Goal: Ask a question

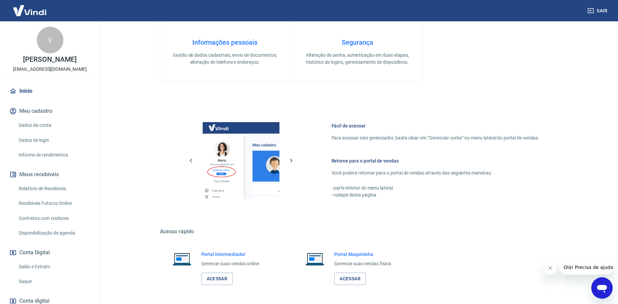
scroll to position [216, 0]
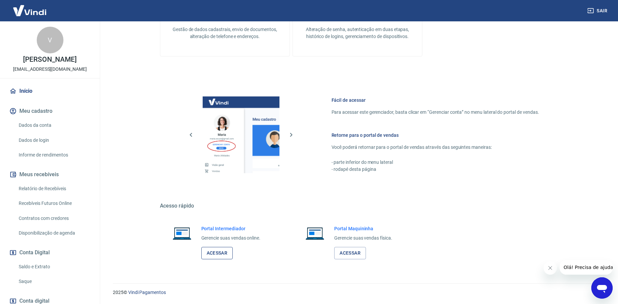
click at [224, 252] on link "Acessar" at bounding box center [217, 253] width 32 height 12
click at [598, 289] on icon "Abrir janela de mensagens" at bounding box center [602, 289] width 10 height 8
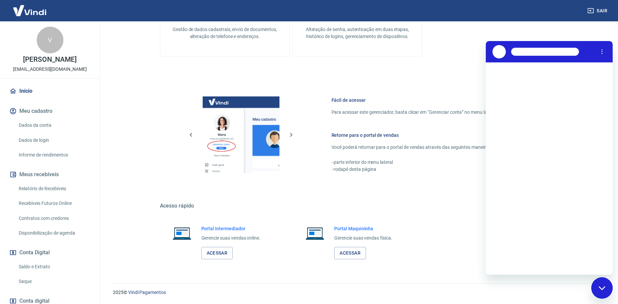
scroll to position [0, 0]
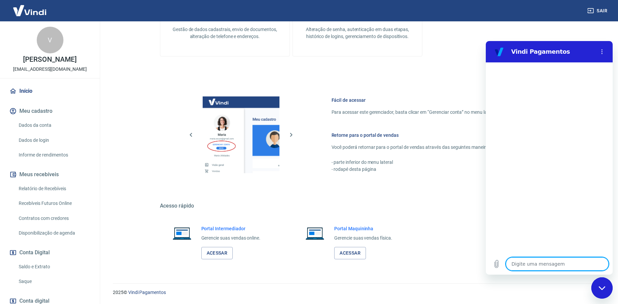
click at [536, 262] on textarea at bounding box center [557, 264] width 103 height 13
type textarea "b"
type textarea "x"
type textarea "bo"
type textarea "x"
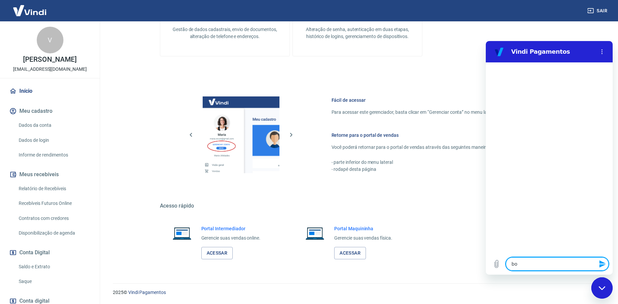
type textarea "bom"
type textarea "x"
type textarea "bom"
type textarea "x"
type textarea "bom d"
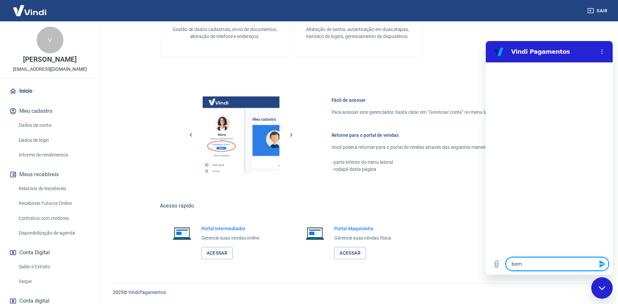
type textarea "x"
type textarea "bom di"
type textarea "x"
type textarea "bom dia"
type textarea "x"
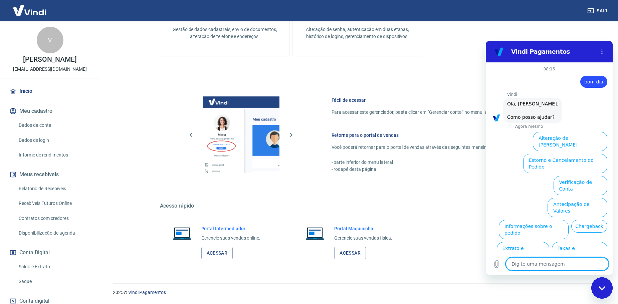
scroll to position [16, 0]
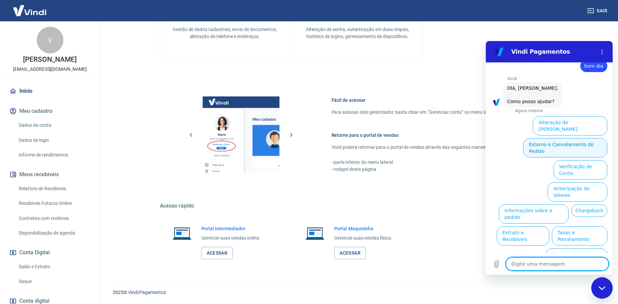
click at [565, 138] on button "Estorno e Cancelamento do Pedido" at bounding box center [566, 147] width 84 height 19
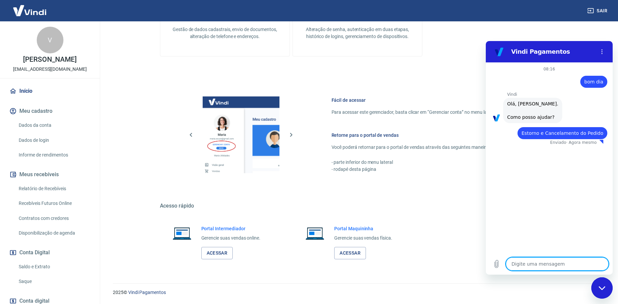
type textarea "x"
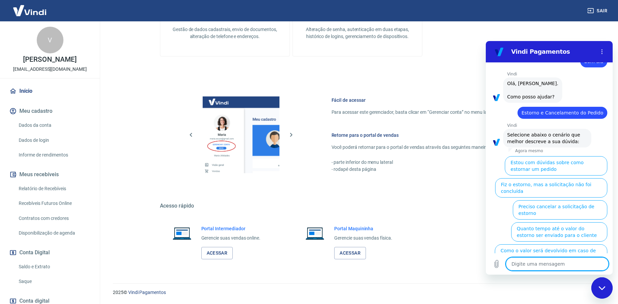
scroll to position [34, 0]
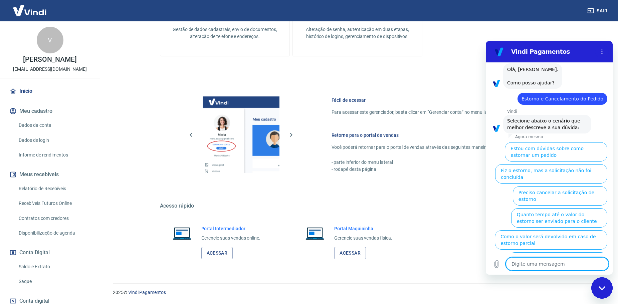
click at [538, 262] on textarea at bounding box center [557, 264] width 103 height 13
type textarea "q"
type textarea "x"
type textarea "qu"
type textarea "x"
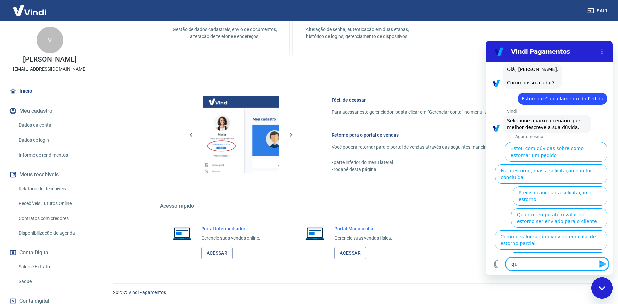
type textarea "que"
type textarea "x"
type textarea "quer"
type textarea "x"
type textarea "quero"
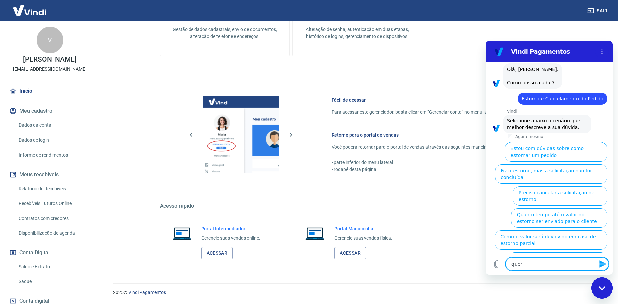
type textarea "x"
type textarea "quero"
type textarea "x"
type textarea "quero f"
type textarea "x"
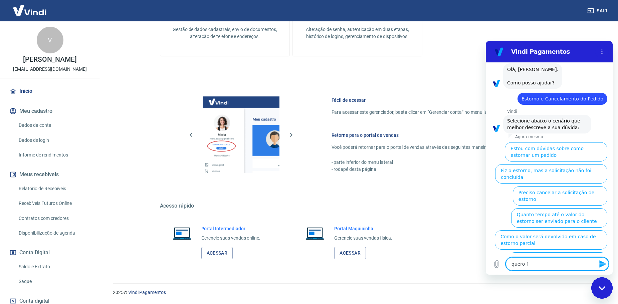
type textarea "quero fa"
type textarea "x"
type textarea "quero fal"
type textarea "x"
type textarea "quero fala"
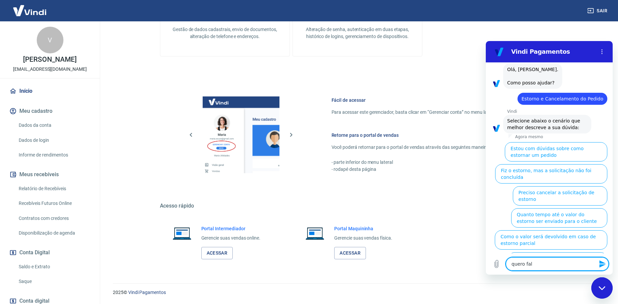
type textarea "x"
type textarea "quero falar"
type textarea "x"
type textarea "quero falar"
type textarea "x"
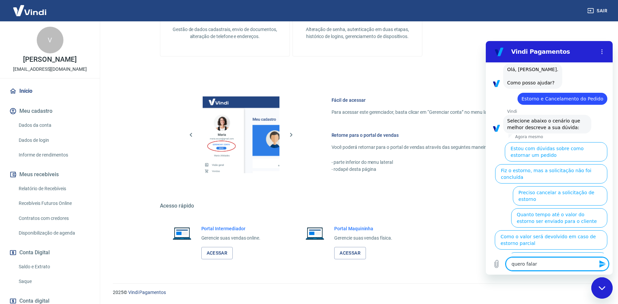
type textarea "quero falar c"
type textarea "x"
type textarea "quero falar co"
type textarea "x"
type textarea "quero falar com"
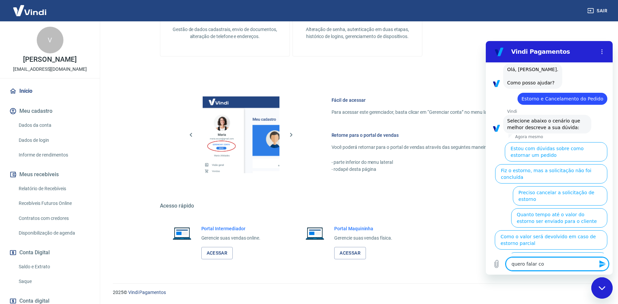
type textarea "x"
type textarea "quero falar com"
type textarea "x"
type textarea "quero falar com a"
type textarea "x"
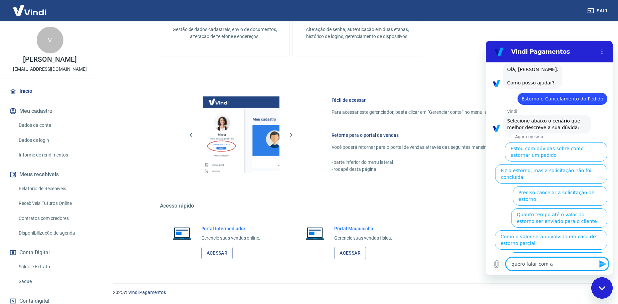
type textarea "quero falar com al"
type textarea "x"
type textarea "quero falar com alu"
type textarea "x"
type textarea "quero falar com al"
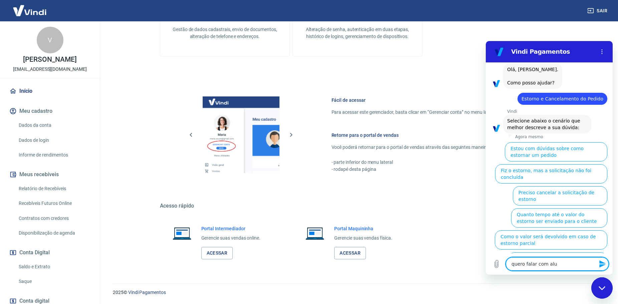
type textarea "x"
type textarea "quero falar com alg"
type textarea "x"
type textarea "quero falar com algu"
type textarea "x"
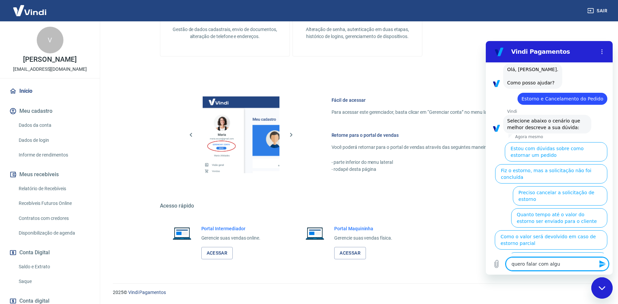
type textarea "quero falar com algue"
type textarea "x"
type textarea "quero falar com alguem"
type textarea "x"
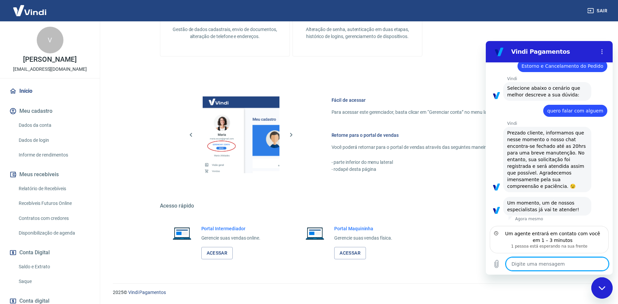
scroll to position [60, 0]
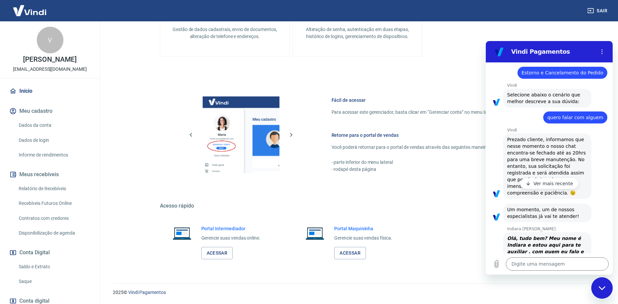
type textarea "x"
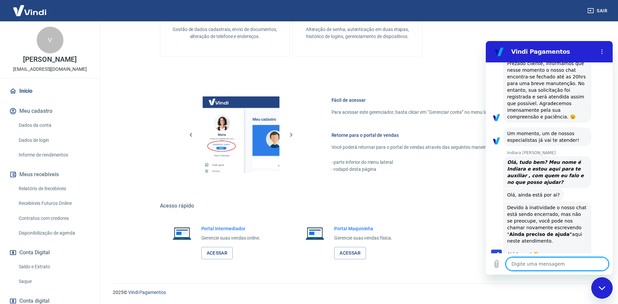
scroll to position [151, 0]
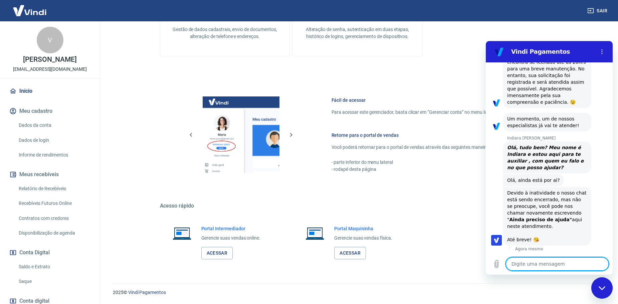
click at [535, 262] on textarea at bounding box center [557, 264] width 103 height 13
type textarea "o"
type textarea "x"
type textarea "ol"
type textarea "x"
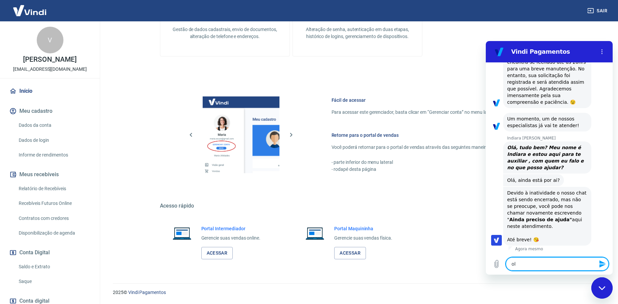
type textarea "ola"
type textarea "x"
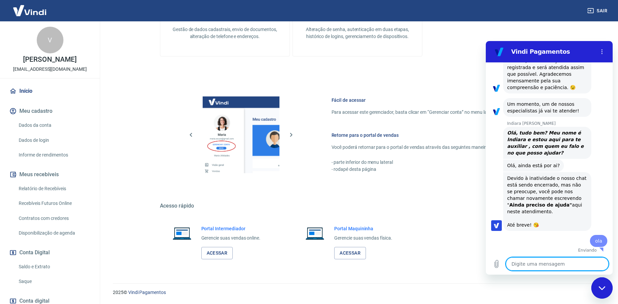
type textarea "x"
type textarea "e"
type textarea "x"
type textarea "es"
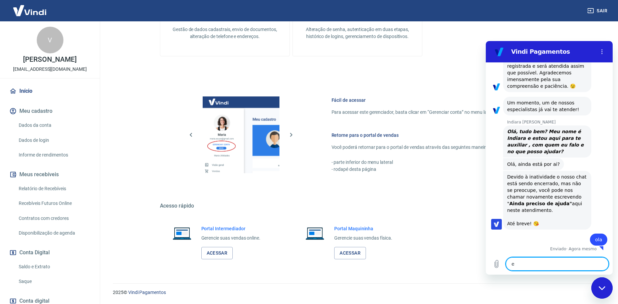
type textarea "x"
type textarea "est"
type textarea "x"
type textarea "esto"
type textarea "x"
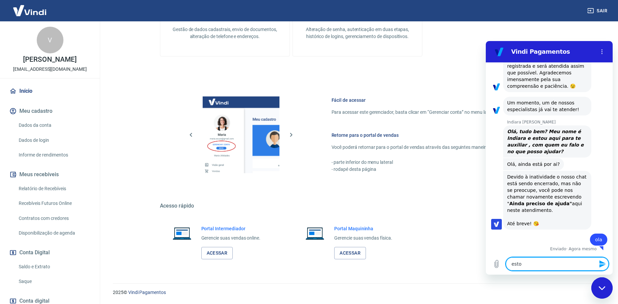
type textarea "estou"
type textarea "x"
type textarea "estou"
type textarea "x"
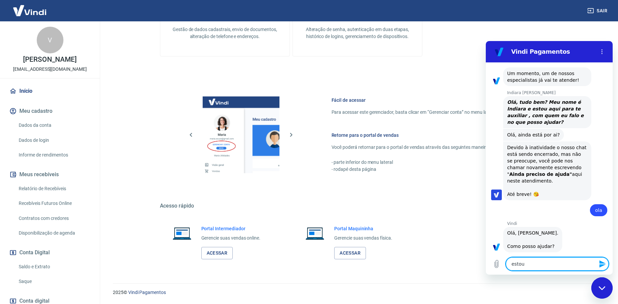
type textarea "estou c"
type textarea "x"
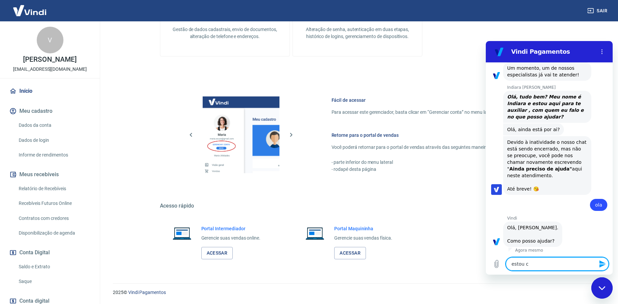
type textarea "estou co"
type textarea "x"
type textarea "estou com"
type textarea "x"
type textarea "estou com"
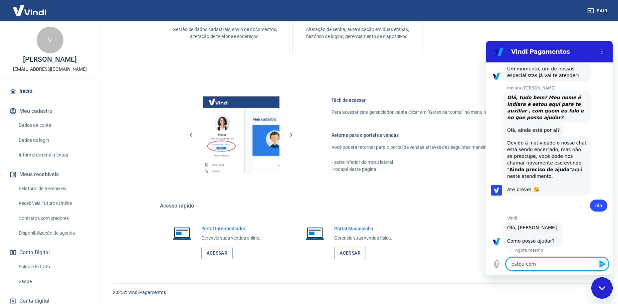
type textarea "x"
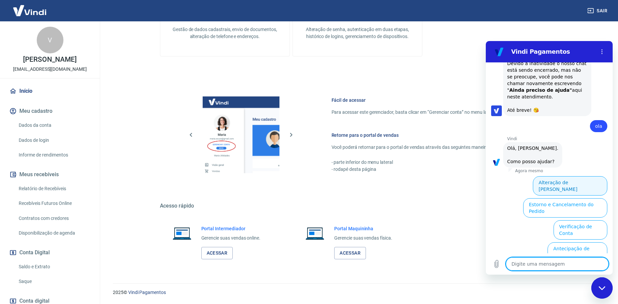
scroll to position [341, 0]
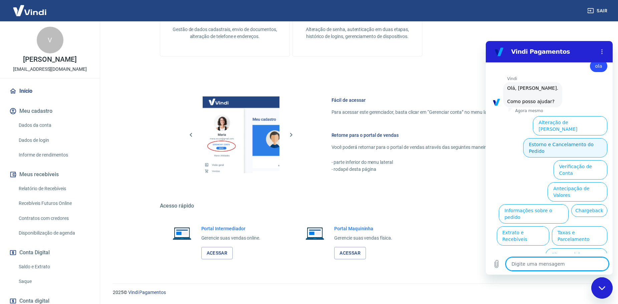
click at [568, 141] on button "Estorno e Cancelamento do Pedido" at bounding box center [566, 147] width 84 height 19
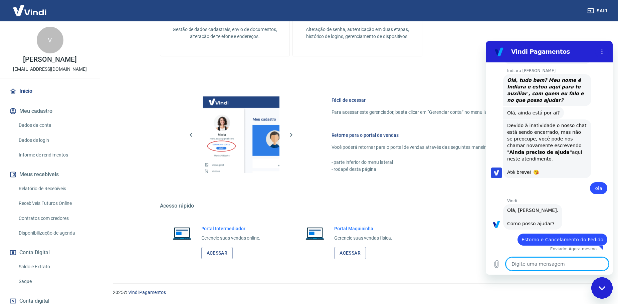
type textarea "x"
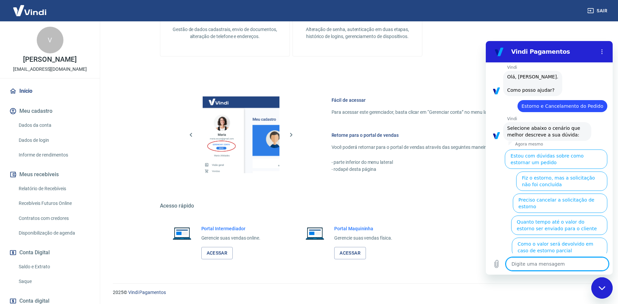
scroll to position [366, 0]
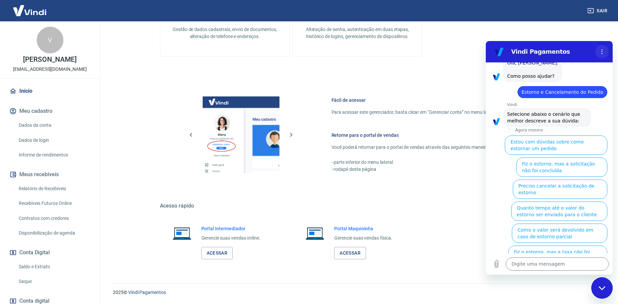
click at [600, 51] on icon "Menu de opções" at bounding box center [602, 51] width 5 height 5
click at [449, 48] on div "Informações pessoais Gestão de dados cadastrais, envio de documentos, alteração…" at bounding box center [358, 2] width 396 height 110
click at [545, 269] on textarea at bounding box center [557, 264] width 103 height 13
type textarea "q"
type textarea "x"
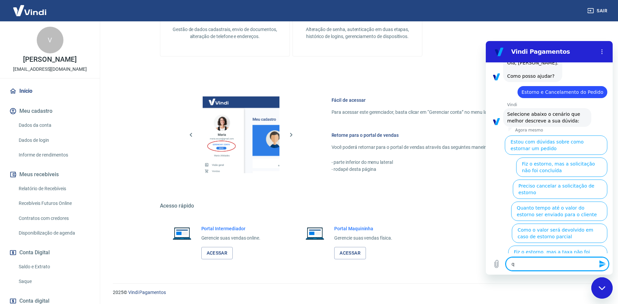
type textarea "qu"
type textarea "x"
type textarea "que"
type textarea "x"
type textarea "quer"
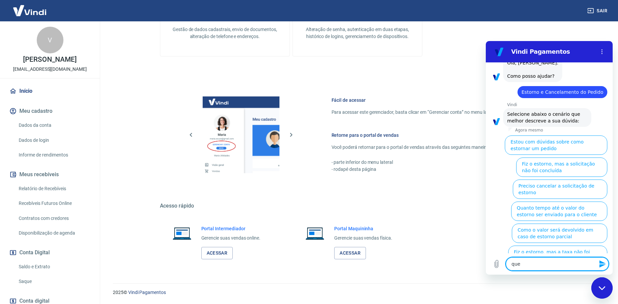
type textarea "x"
type textarea "quero"
type textarea "x"
type textarea "quero"
type textarea "x"
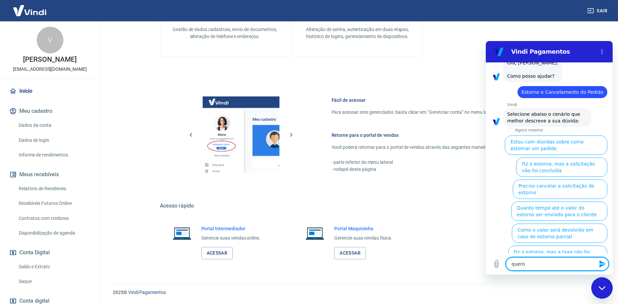
type textarea "quero f"
type textarea "x"
type textarea "quero fa"
type textarea "x"
type textarea "quero fal"
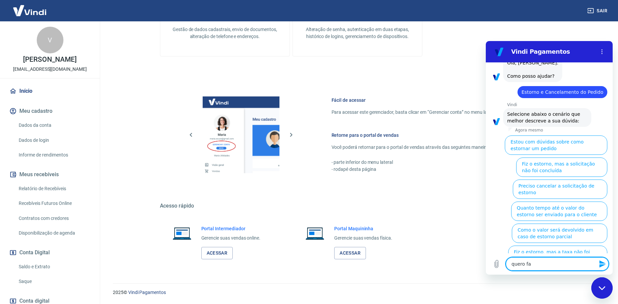
type textarea "x"
type textarea "quero fala"
type textarea "x"
type textarea "quero falar"
type textarea "x"
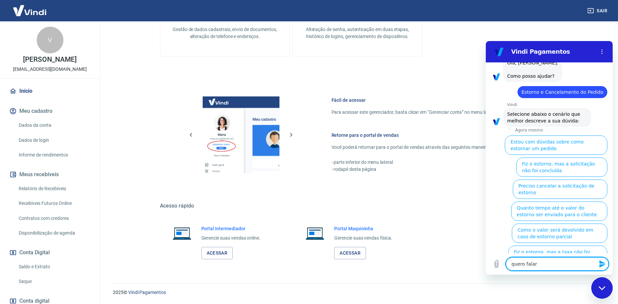
type textarea "quero falar"
type textarea "x"
type textarea "quero falar c"
type textarea "x"
type textarea "quero falar co"
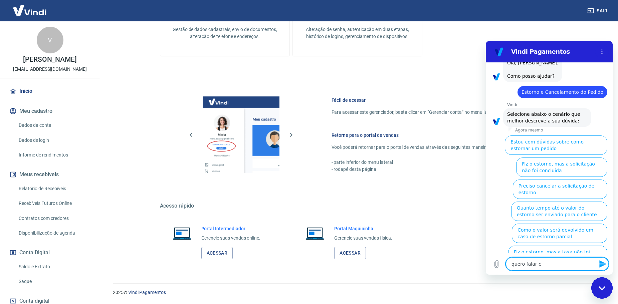
type textarea "x"
type textarea "quero falar com"
type textarea "x"
type textarea "quero falar com"
type textarea "x"
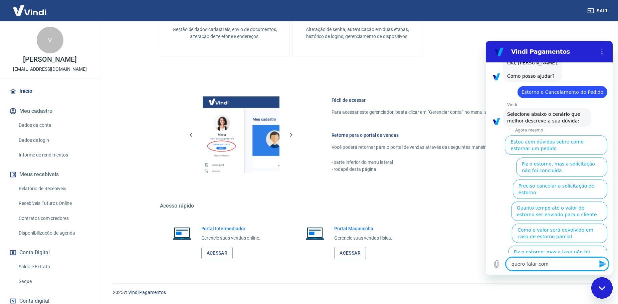
type textarea "quero falar com a"
type textarea "x"
type textarea "quero falar com al"
type textarea "x"
type textarea "quero falar com alg"
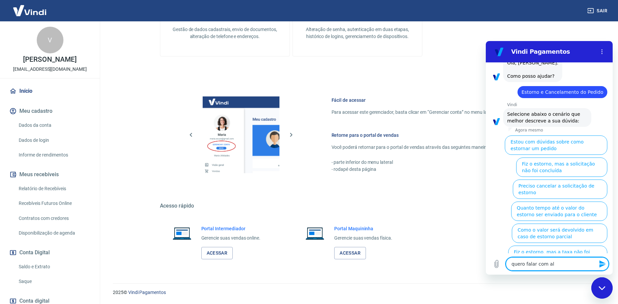
type textarea "x"
type textarea "quero falar com alguy"
type textarea "x"
type textarea "quero falar com alguye"
type textarea "x"
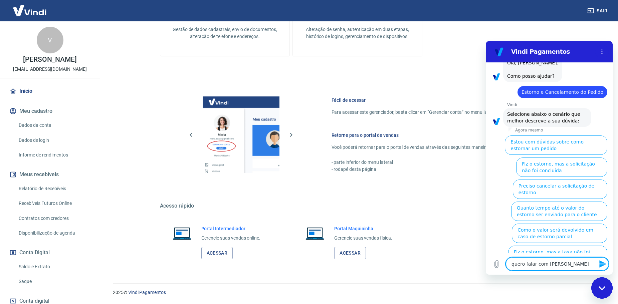
type textarea "quero falar com alguyem"
type textarea "x"
type textarea "quero falar com alguye"
type textarea "x"
type textarea "quero falar com alguy"
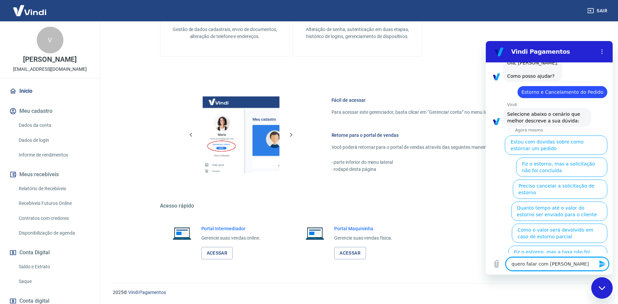
type textarea "x"
type textarea "quero falar com algu"
type textarea "x"
type textarea "quero falar com algue"
type textarea "x"
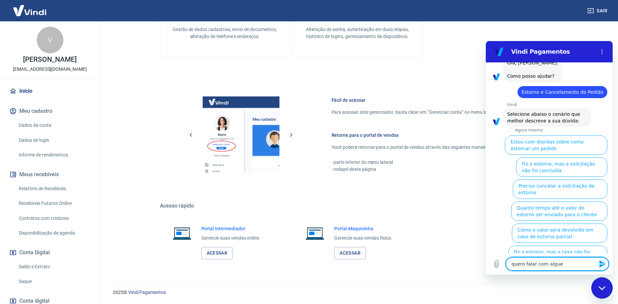
type textarea "quero falar com alguem"
type textarea "x"
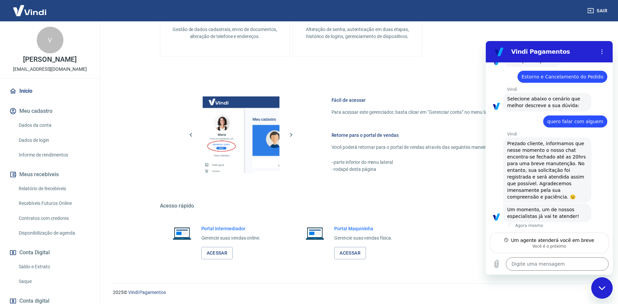
scroll to position [382, 0]
click at [214, 249] on link "Acessar" at bounding box center [217, 253] width 32 height 12
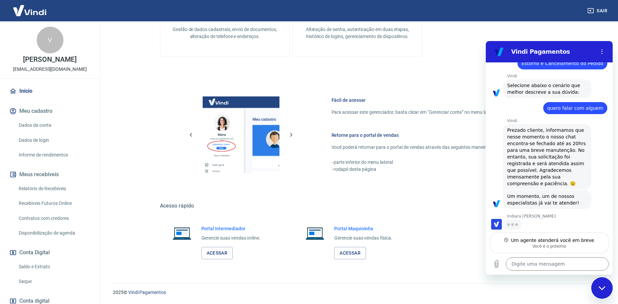
type textarea "x"
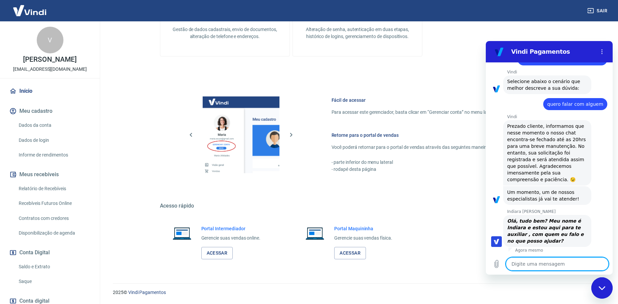
scroll to position [401, 0]
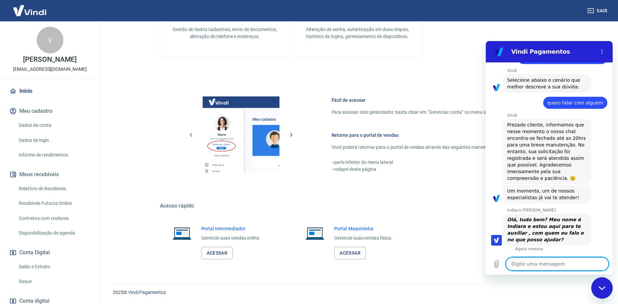
click at [404, 80] on div "Fácil de acessar Para acessar este gerenciador, basta clicar em “Gerenciar cont…" at bounding box center [358, 134] width 396 height 112
click at [549, 267] on textarea at bounding box center [557, 264] width 103 height 13
type textarea "B"
type textarea "x"
type textarea "Bo"
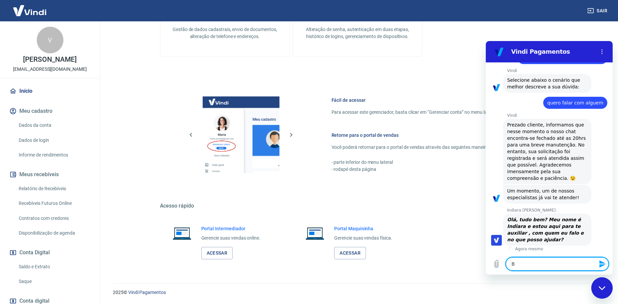
type textarea "x"
type textarea "Bom"
type textarea "x"
type textarea "Bom"
type textarea "x"
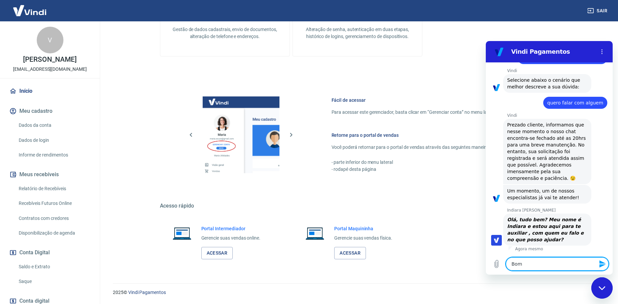
type textarea "Bom d"
type textarea "x"
type textarea "Bom di"
type textarea "x"
type textarea "Bom dia"
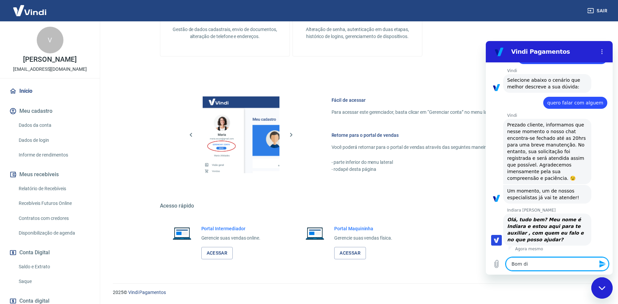
type textarea "x"
type textarea "Bom dia,"
type textarea "x"
type textarea "Bom dia,"
type textarea "x"
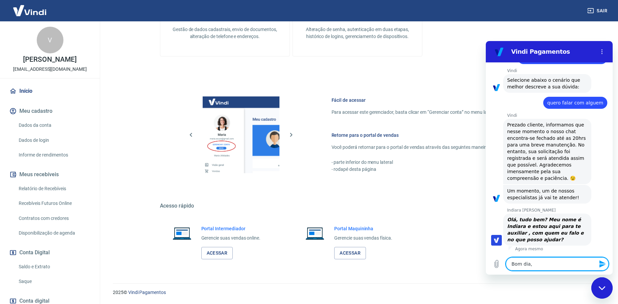
type textarea "Bom dia, u"
type textarea "x"
type textarea "Bom dia, um"
type textarea "x"
type textarea "Bom dia, um"
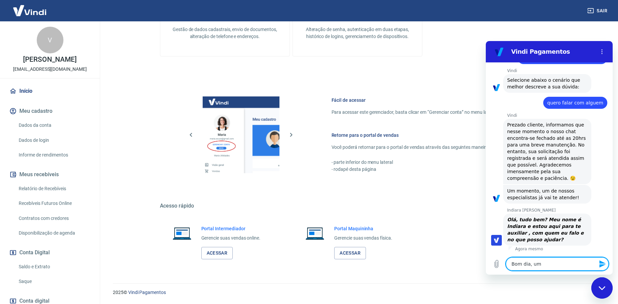
type textarea "x"
type textarea "Bom dia, um c"
type textarea "x"
type textarea "Bom dia, um cl"
type textarea "x"
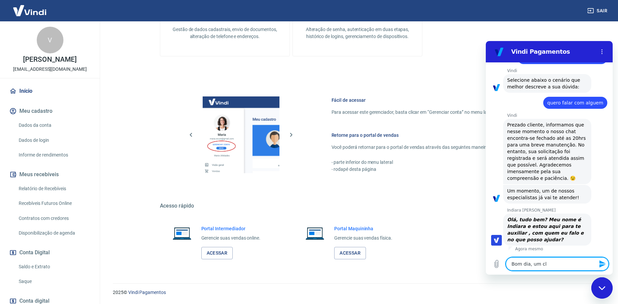
type textarea "Bom dia, um cli"
type textarea "x"
type textarea "Bom dia, um clie"
type textarea "x"
type textarea "Bom dia, um clien"
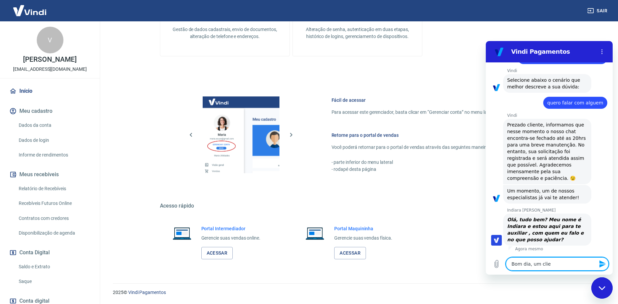
type textarea "x"
type textarea "Bom dia, um client"
type textarea "x"
type textarea "Bom dia, um cliente"
type textarea "x"
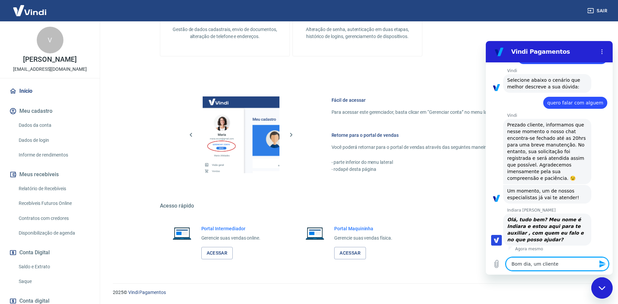
type textarea "Bom dia, um cliente"
type textarea "x"
type textarea "Bom dia, um cliente c"
type textarea "x"
type textarea "Bom dia, um cliente co"
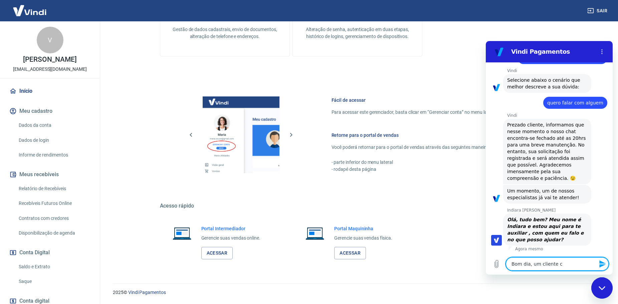
type textarea "x"
type textarea "Bom dia, um cliente com"
type textarea "x"
type textarea "Bom dia, um cliente comp"
type textarea "x"
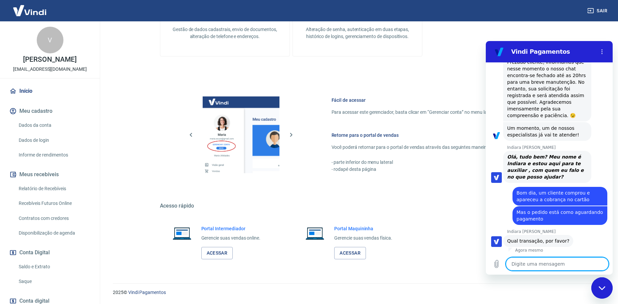
scroll to position [465, 0]
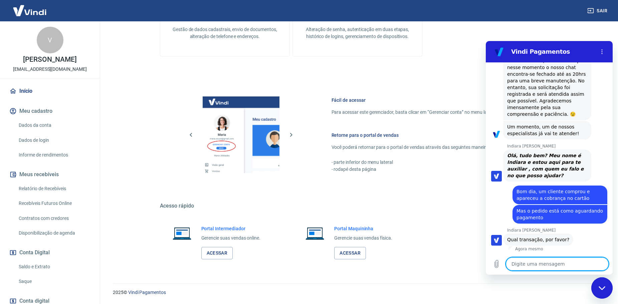
paste textarea "24341"
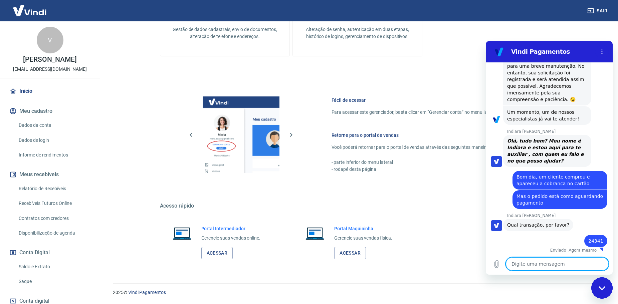
scroll to position [481, 0]
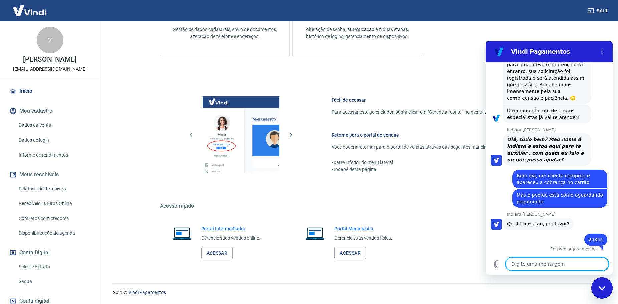
click at [533, 266] on textarea at bounding box center [557, 264] width 103 height 13
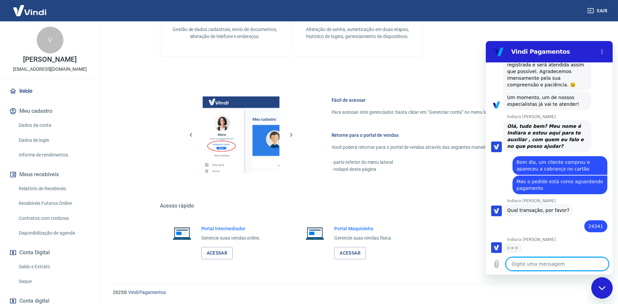
scroll to position [493, 0]
click at [520, 265] on textarea at bounding box center [557, 264] width 103 height 13
click at [523, 264] on textarea at bounding box center [557, 264] width 103 height 13
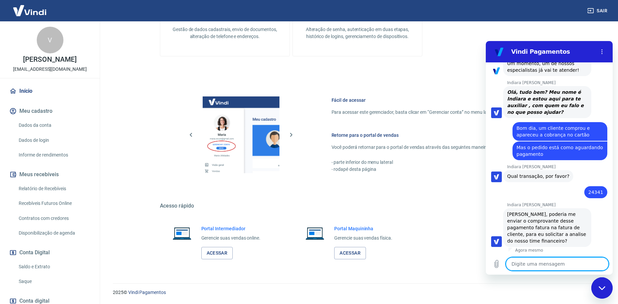
scroll to position [530, 0]
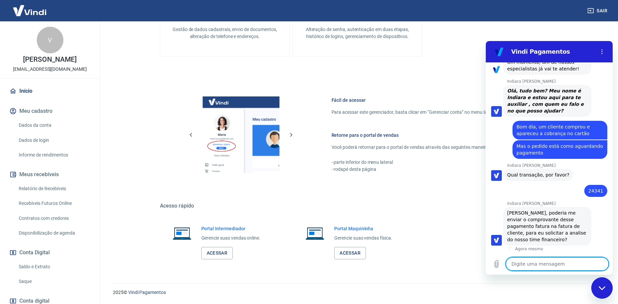
click at [537, 263] on textarea at bounding box center [557, 264] width 103 height 13
click at [499, 265] on icon "Carregar arquivo" at bounding box center [497, 264] width 8 height 8
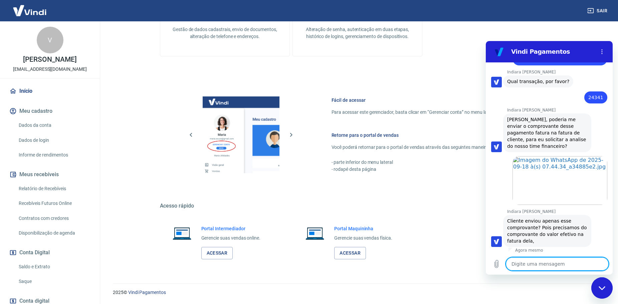
scroll to position [624, 0]
click at [539, 261] on textarea at bounding box center [557, 264] width 103 height 13
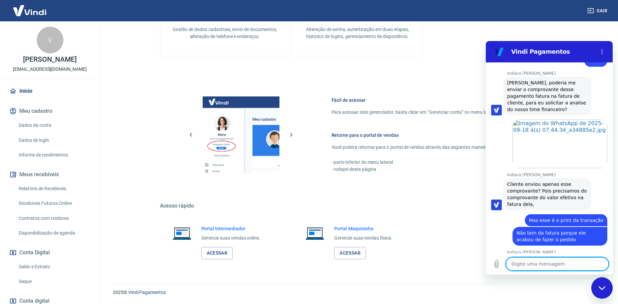
scroll to position [695, 0]
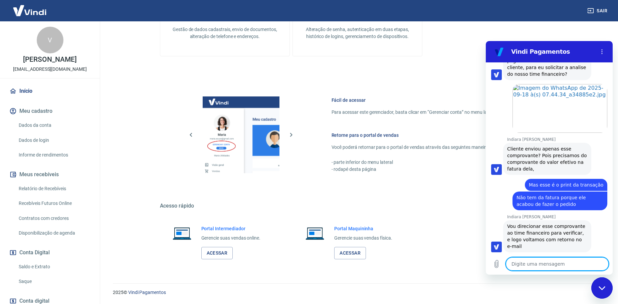
click at [545, 265] on textarea at bounding box center [557, 264] width 103 height 13
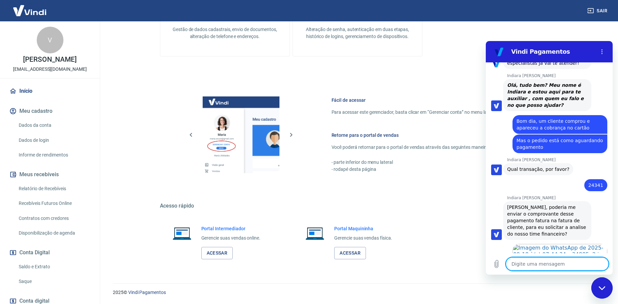
scroll to position [535, 0]
click at [544, 267] on textarea at bounding box center [557, 264] width 103 height 13
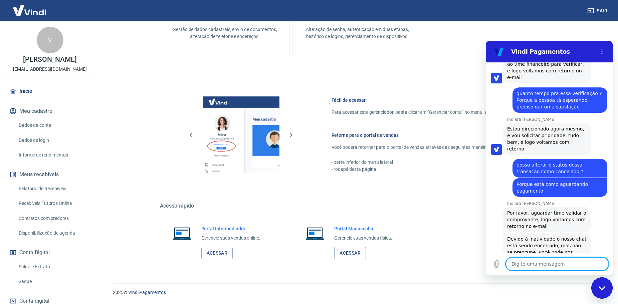
scroll to position [913, 0]
